Goal: Information Seeking & Learning: Understand process/instructions

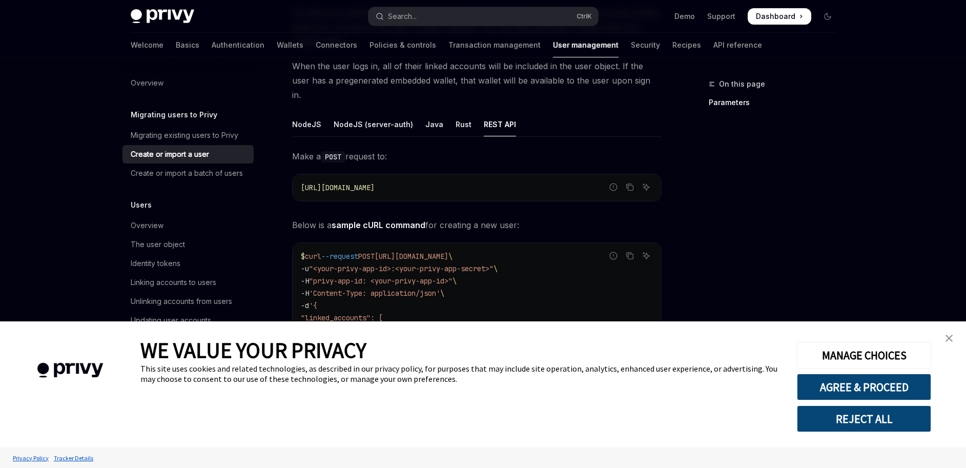
scroll to position [154, 0]
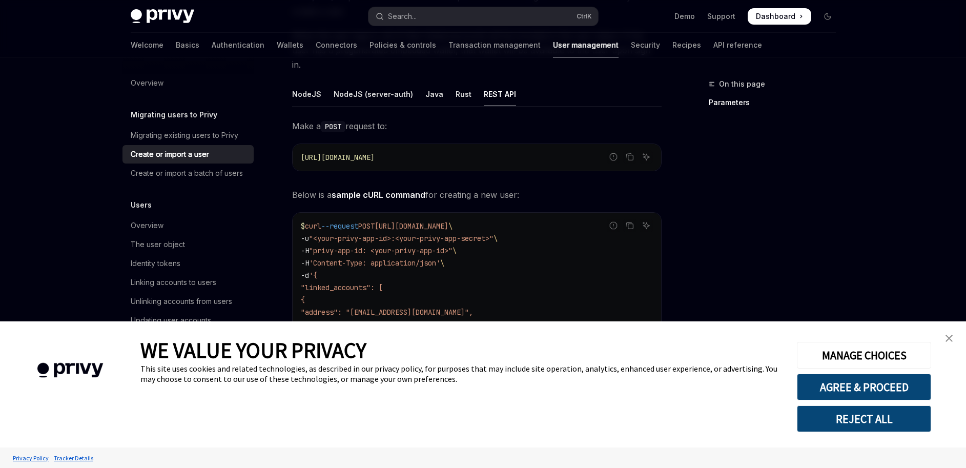
click at [951, 336] on img "close banner" at bounding box center [948, 338] width 7 height 7
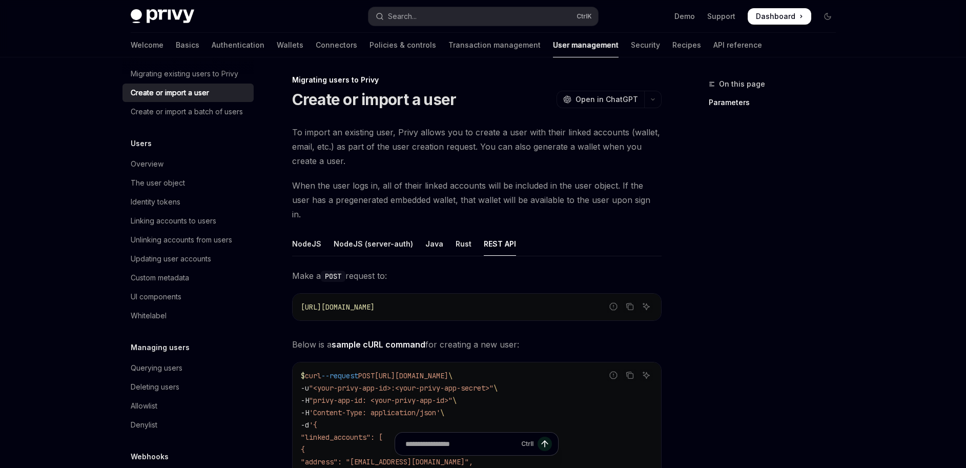
scroll to position [0, 0]
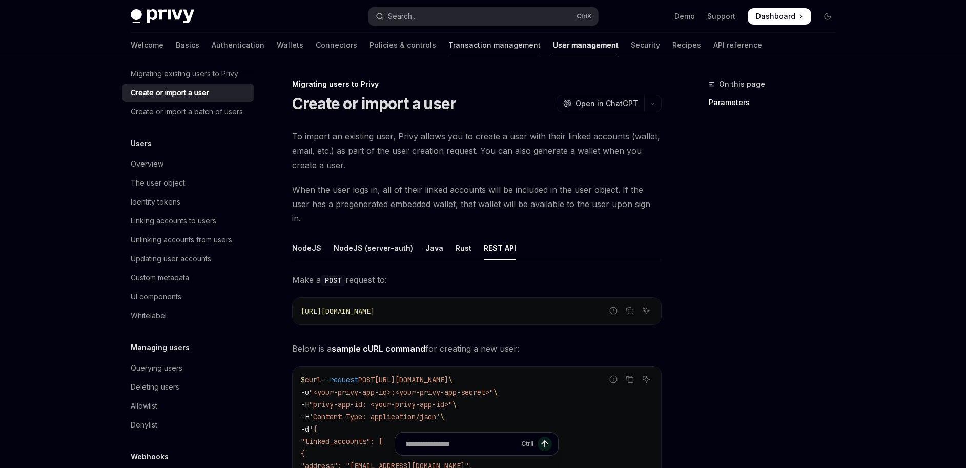
click at [454, 48] on link "Transaction management" at bounding box center [494, 45] width 92 height 25
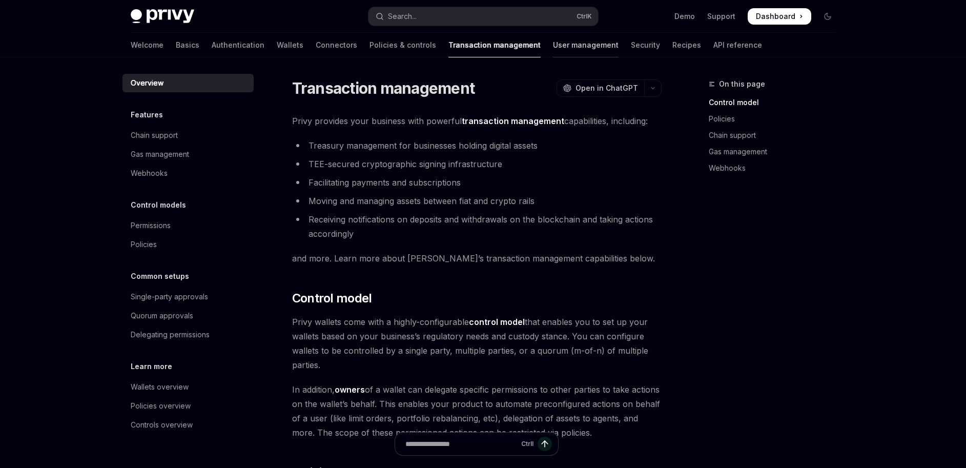
click at [553, 49] on link "User management" at bounding box center [586, 45] width 66 height 25
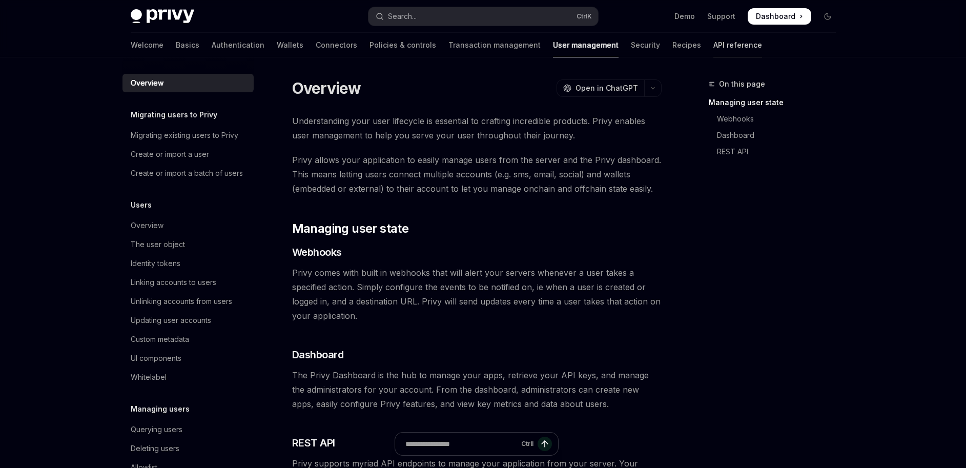
click at [713, 50] on link "API reference" at bounding box center [737, 45] width 49 height 25
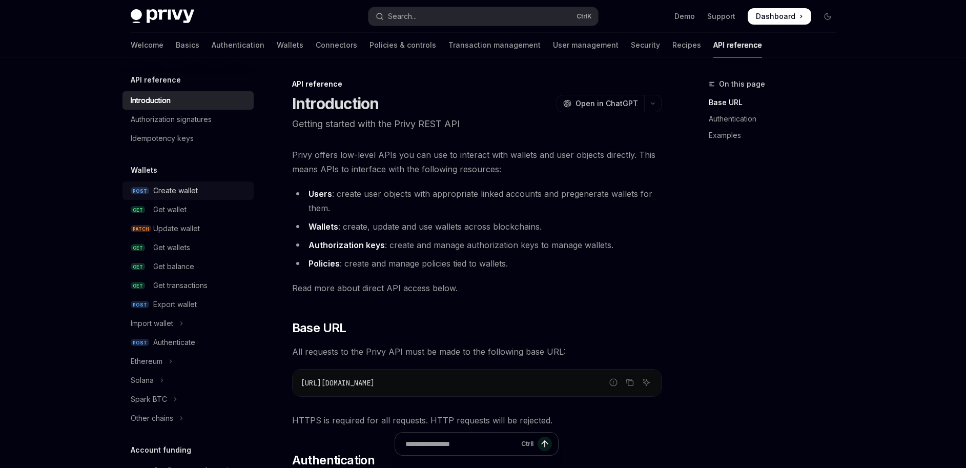
click at [205, 195] on div "Create wallet" at bounding box center [200, 190] width 94 height 12
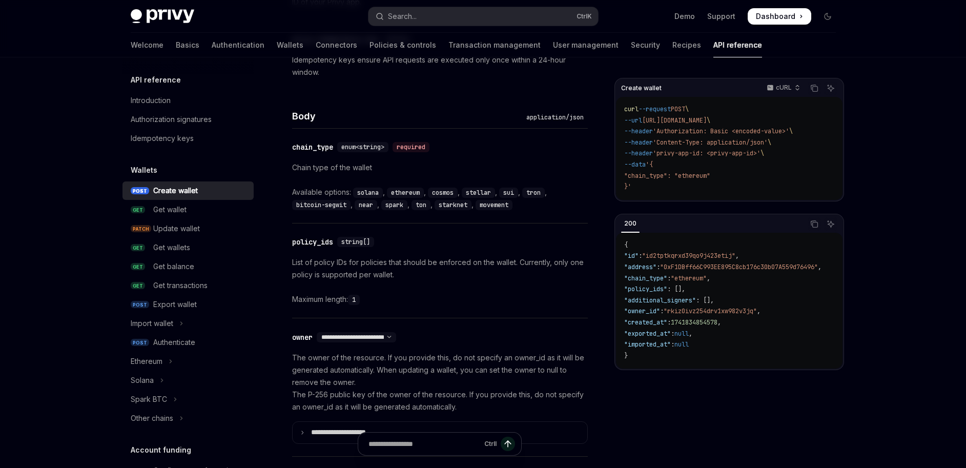
scroll to position [61, 0]
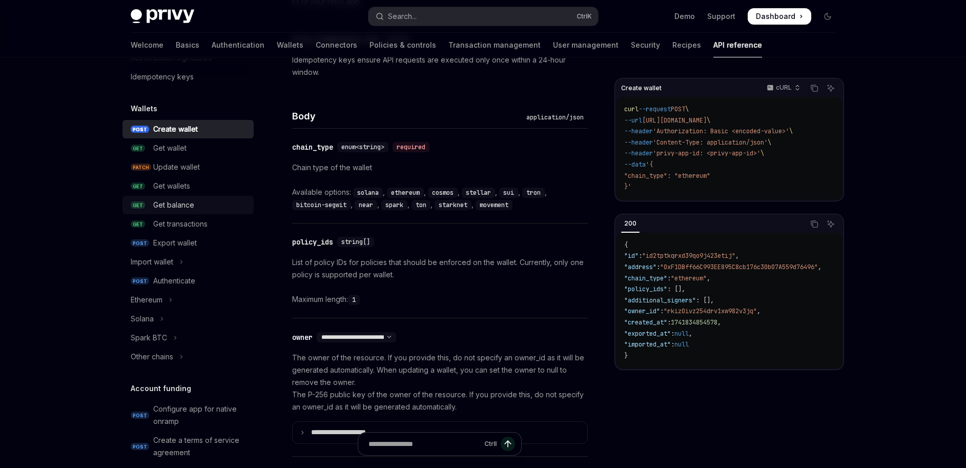
click at [214, 206] on div "Get balance" at bounding box center [200, 205] width 94 height 12
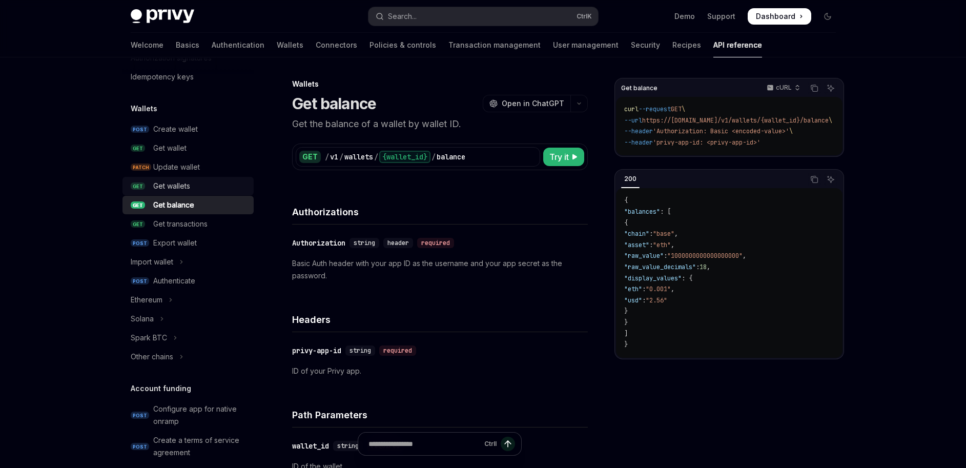
click at [203, 186] on div "Get wallets" at bounding box center [200, 186] width 94 height 12
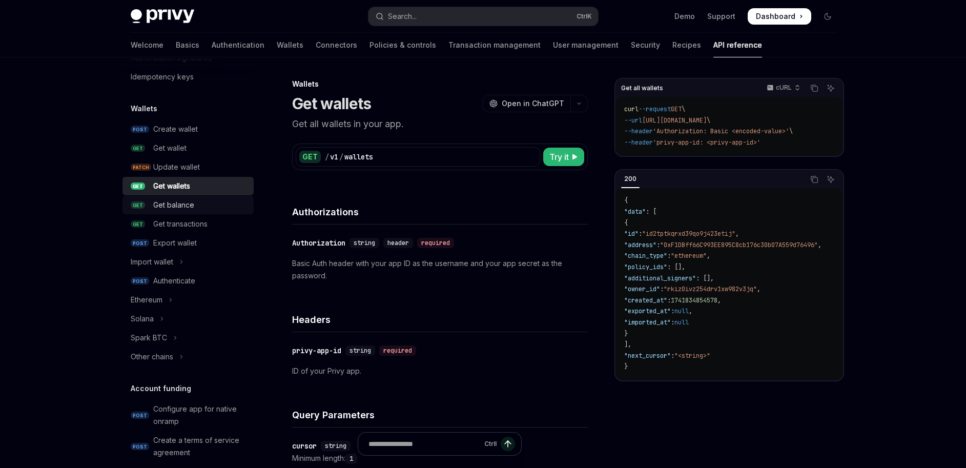
click at [208, 204] on div "Get balance" at bounding box center [200, 205] width 94 height 12
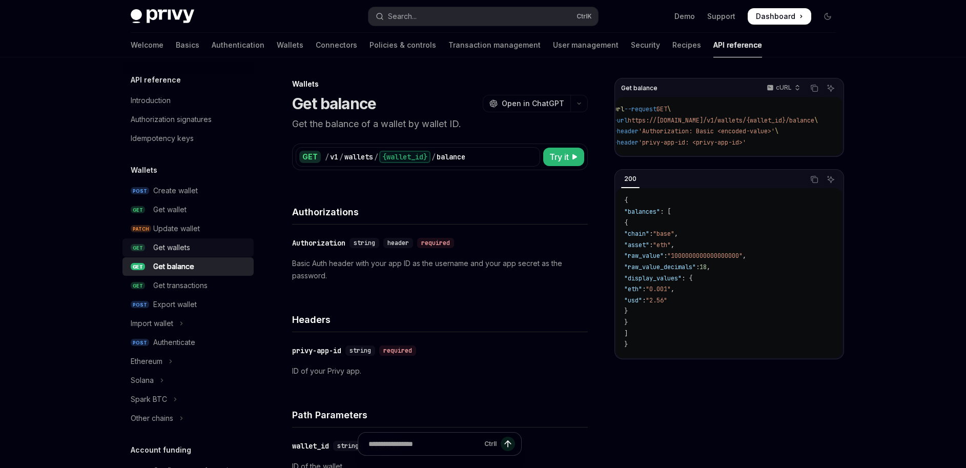
click at [189, 249] on div "Get wallets" at bounding box center [171, 247] width 37 height 12
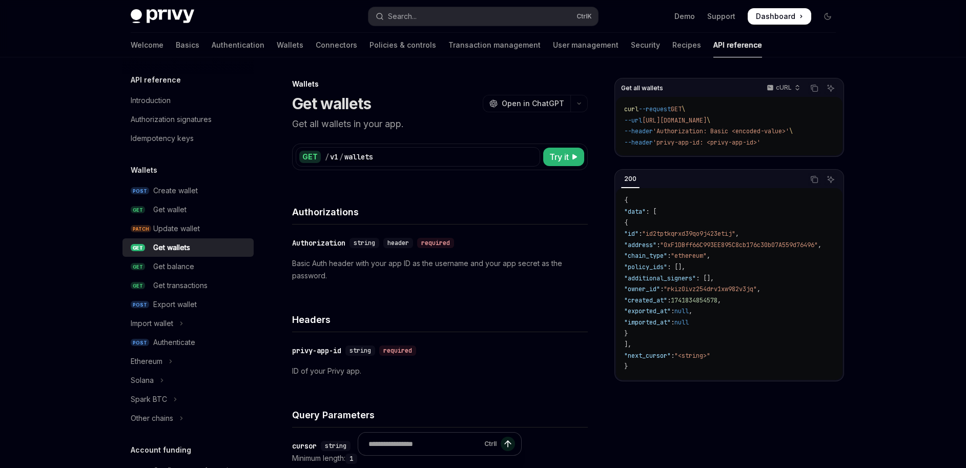
click at [446, 317] on h4 "Headers" at bounding box center [440, 320] width 296 height 14
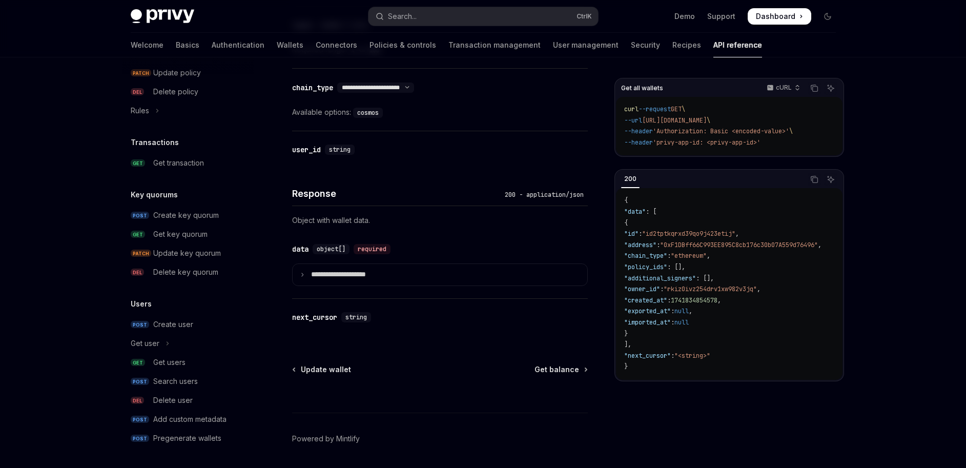
scroll to position [492, 0]
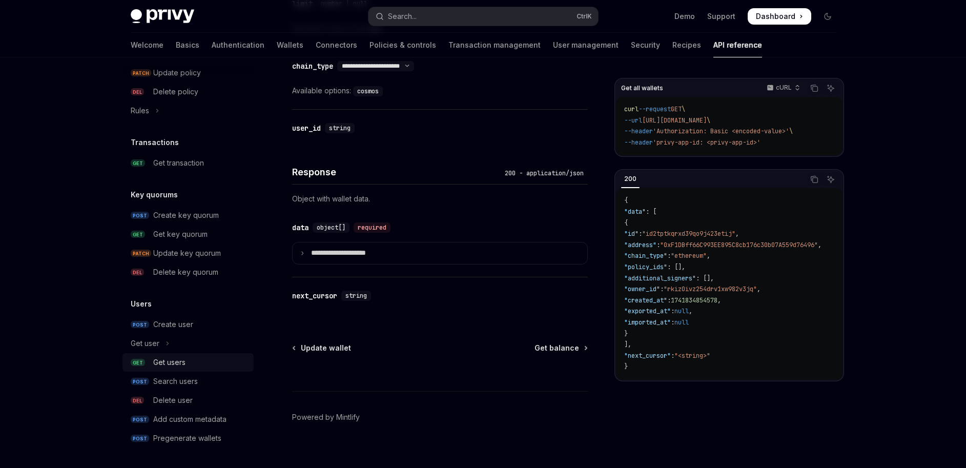
click at [185, 364] on div "Get users" at bounding box center [169, 362] width 32 height 12
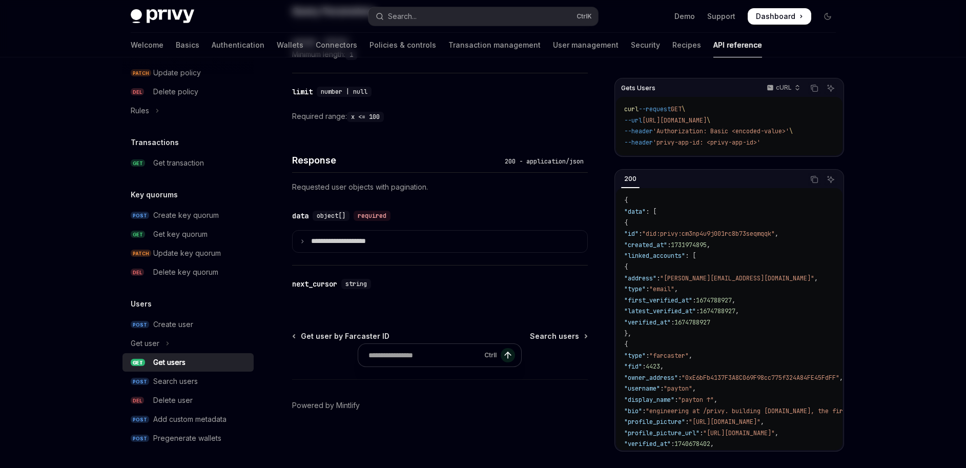
type textarea "*"
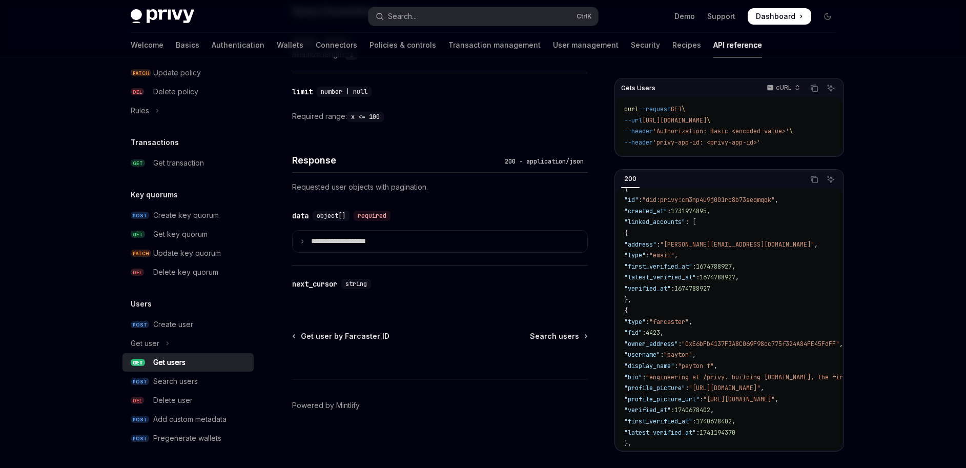
scroll to position [61, 0]
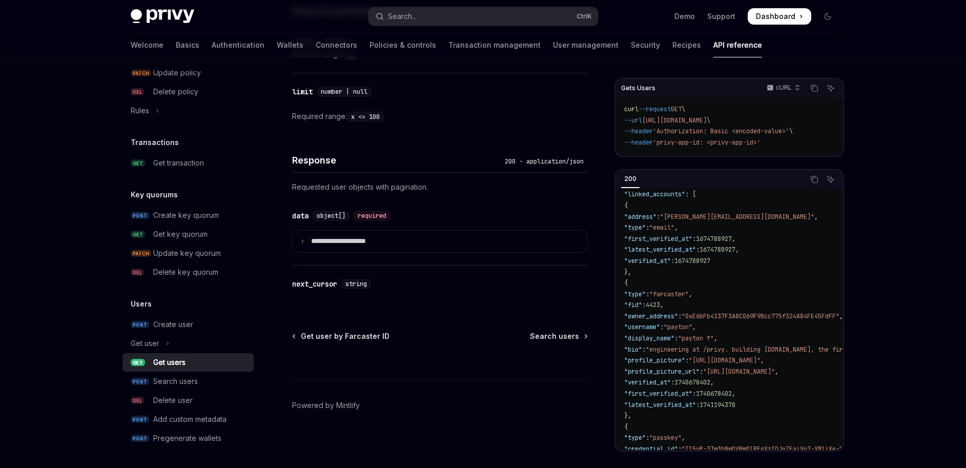
drag, startPoint x: 654, startPoint y: 206, endPoint x: 657, endPoint y: 270, distance: 64.1
click at [657, 270] on code "{ "data" : [ { "id" : "did:privy:cm3np4u9j001rc8b73seqmqqk" , "created_at" : 17…" at bounding box center [877, 421] width 507 height 575
click at [671, 233] on code "{ "data" : [ { "id" : "did:privy:cm3np4u9j001rc8b73seqmqqk" , "created_at" : 17…" at bounding box center [877, 421] width 507 height 575
click at [656, 216] on span ""address"" at bounding box center [640, 216] width 32 height 8
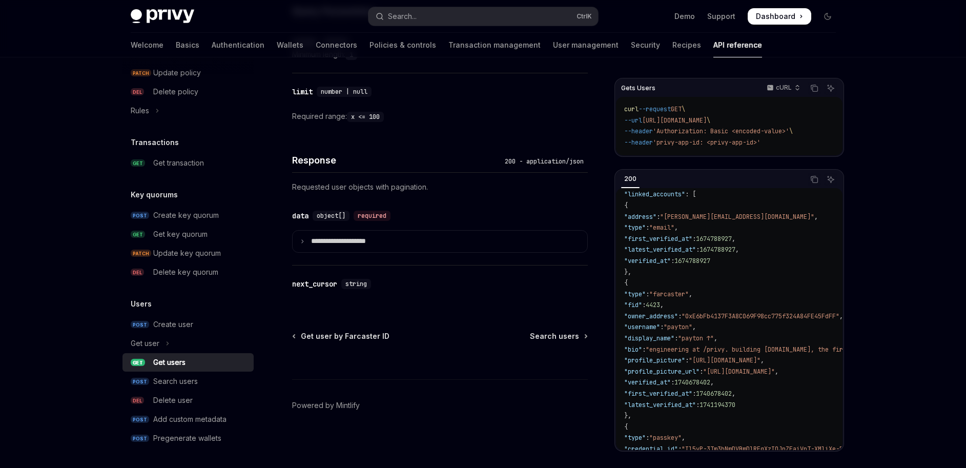
click at [646, 229] on span ""type"" at bounding box center [635, 227] width 22 height 8
click at [670, 241] on span ""first_verified_at"" at bounding box center [658, 238] width 68 height 8
click at [674, 252] on span ""latest_verified_at"" at bounding box center [660, 249] width 72 height 8
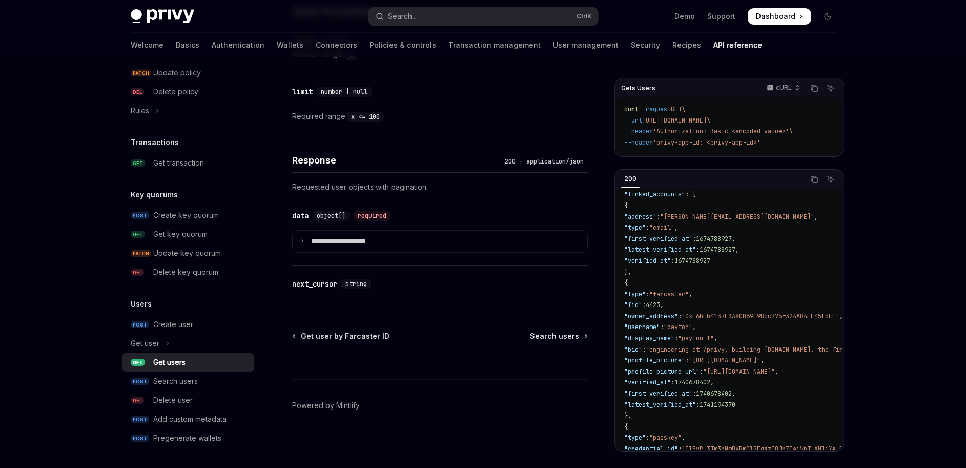
click at [674, 252] on span ""latest_verified_at"" at bounding box center [660, 249] width 72 height 8
click at [671, 263] on span ""verified_at"" at bounding box center [647, 260] width 47 height 8
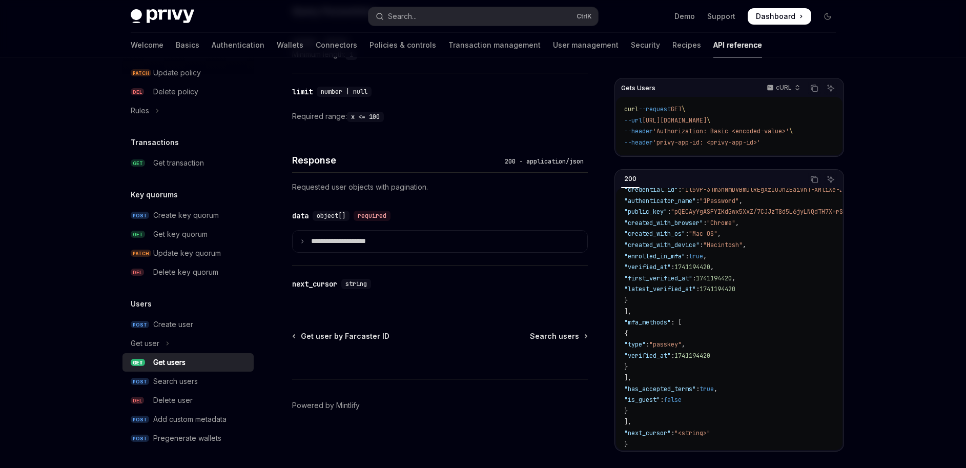
scroll to position [325, 0]
drag, startPoint x: 649, startPoint y: 303, endPoint x: 639, endPoint y: 289, distance: 17.2
click at [639, 289] on code "{ "data" : [ { "id" : "did:privy:cm3np4u9j001rc8b73seqmqqk" , "created_at" : 17…" at bounding box center [877, 161] width 507 height 575
